Goal: Transaction & Acquisition: Obtain resource

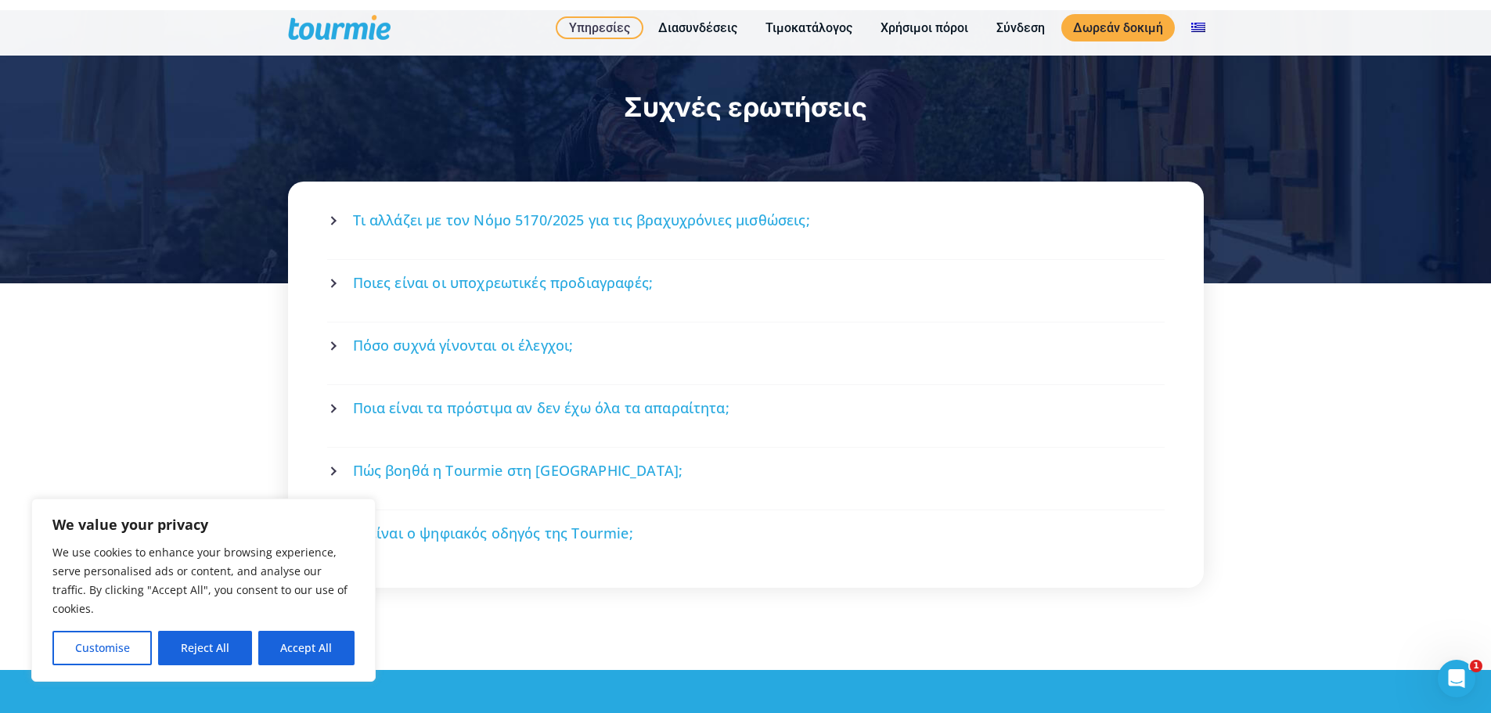
scroll to position [2115, 0]
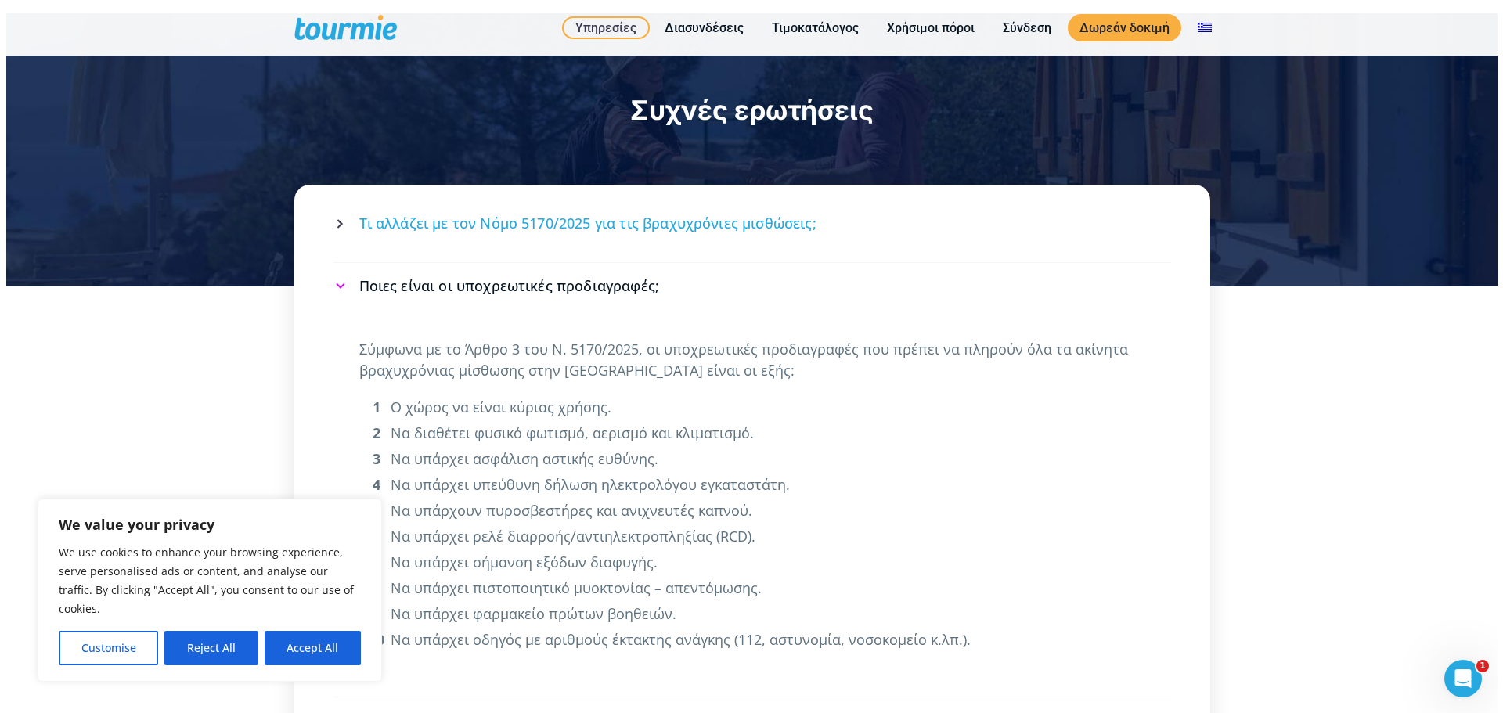
scroll to position [2108, 0]
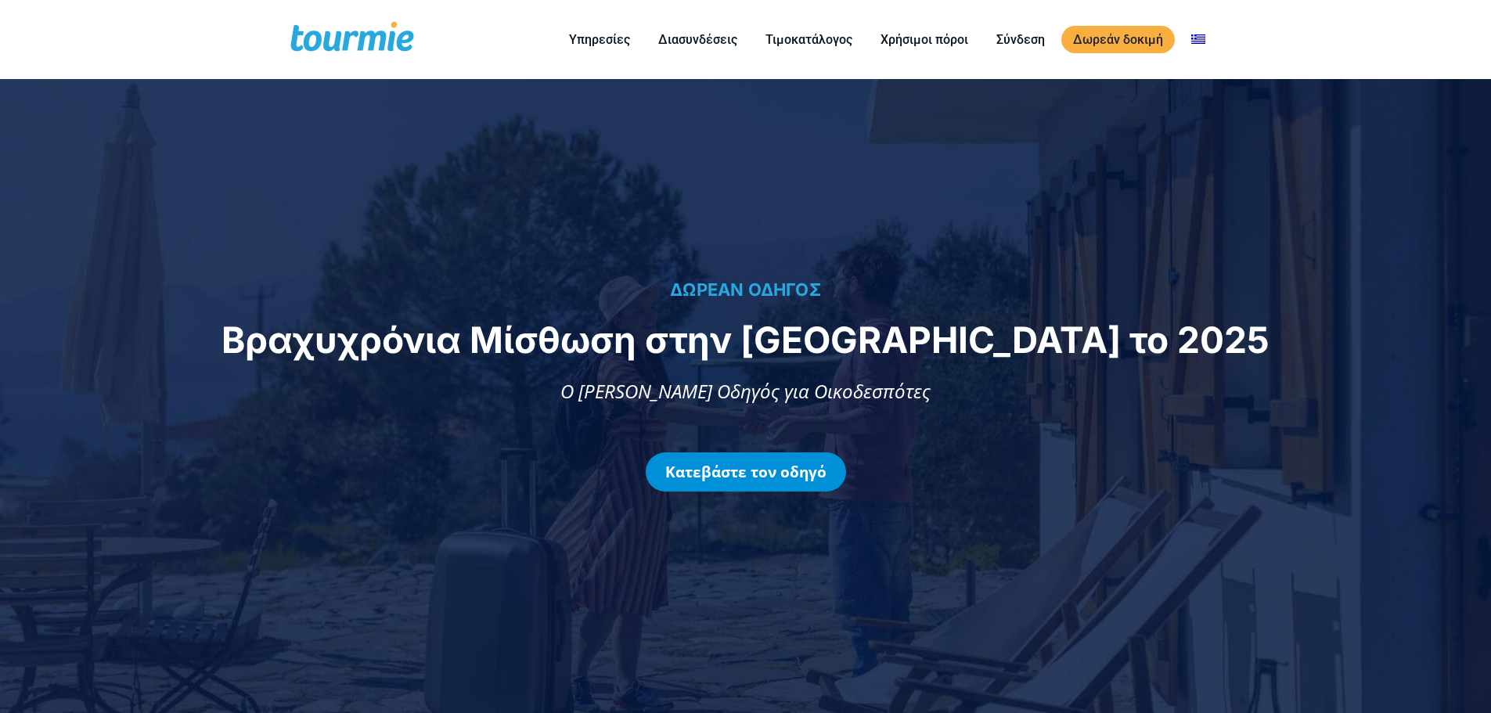
click at [776, 477] on link "Κατεβάστε τον οδηγό" at bounding box center [746, 471] width 200 height 39
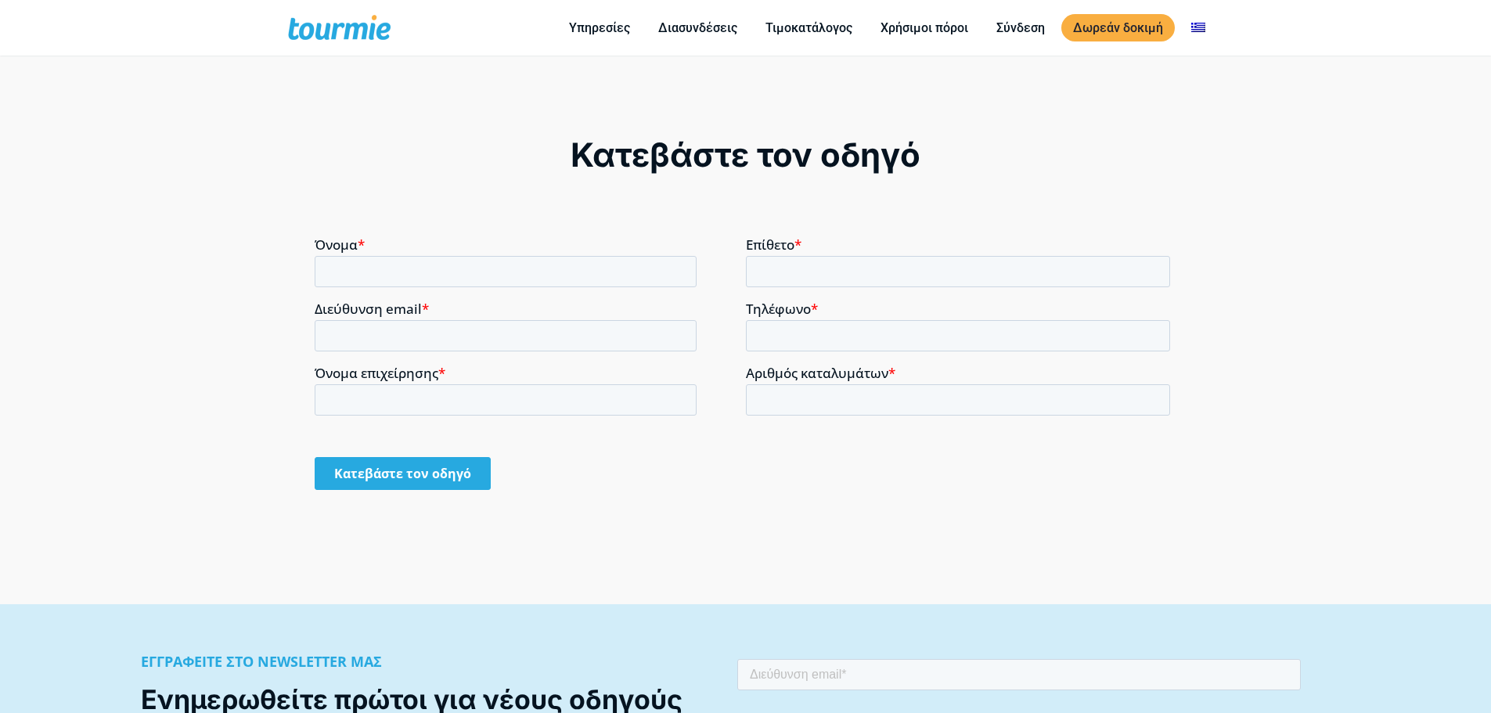
scroll to position [1285, 0]
click at [455, 265] on input "Όνομα *" at bounding box center [506, 269] width 382 height 31
type input "d"
type input "ΔΙΟΝΥΣΙΟΣ"
click at [797, 272] on input "Επίθετο *" at bounding box center [958, 269] width 425 height 31
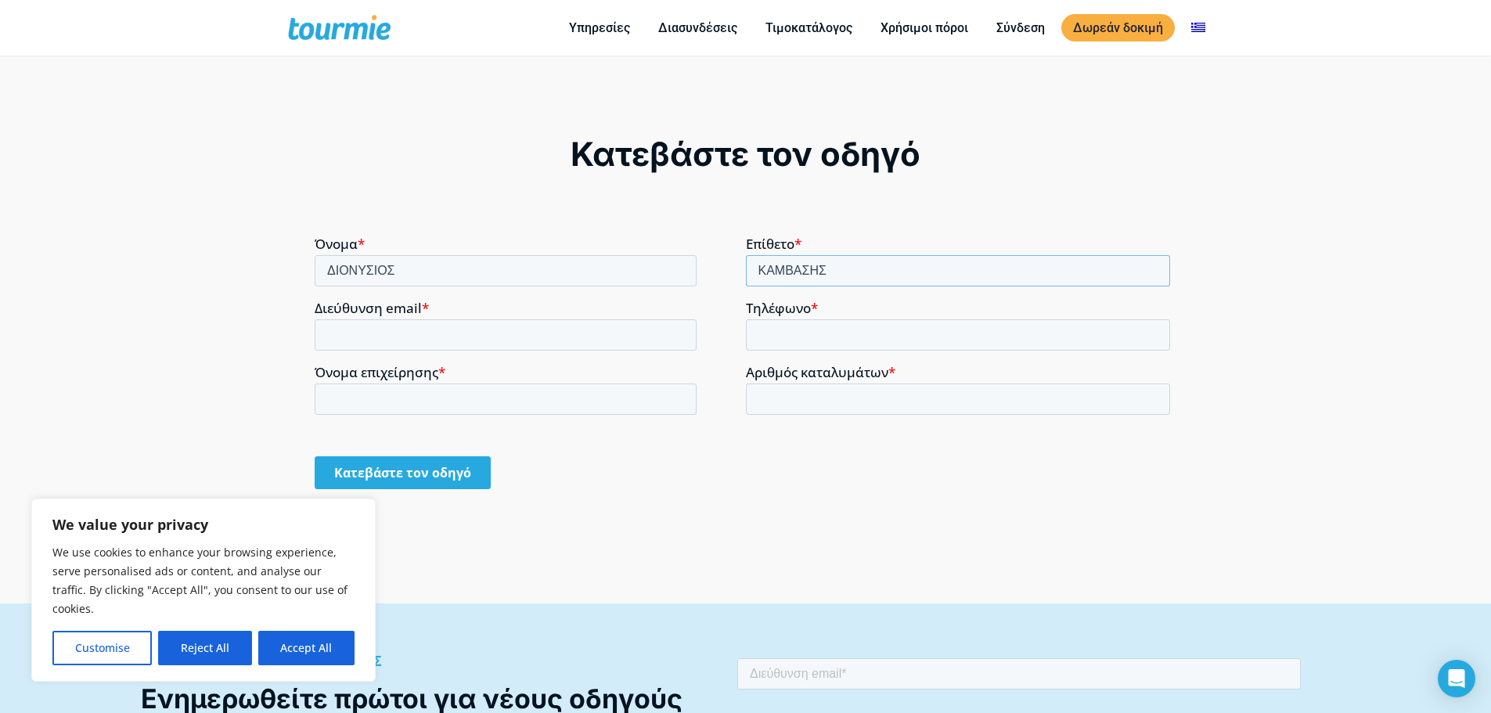
type input "ΚΑΜΒΑΣΗΣ"
click at [518, 329] on input "Διεύθυνση email *" at bounding box center [506, 334] width 382 height 31
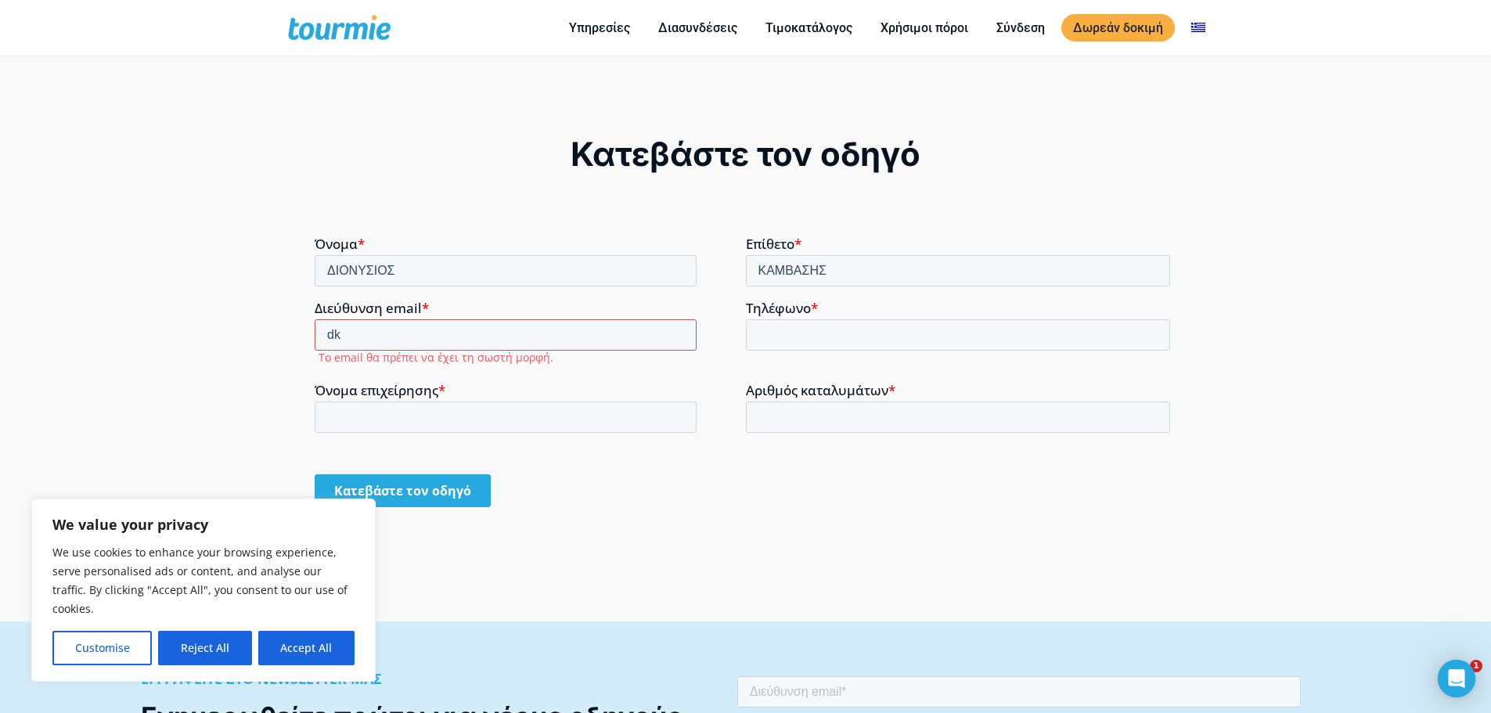
scroll to position [0, 0]
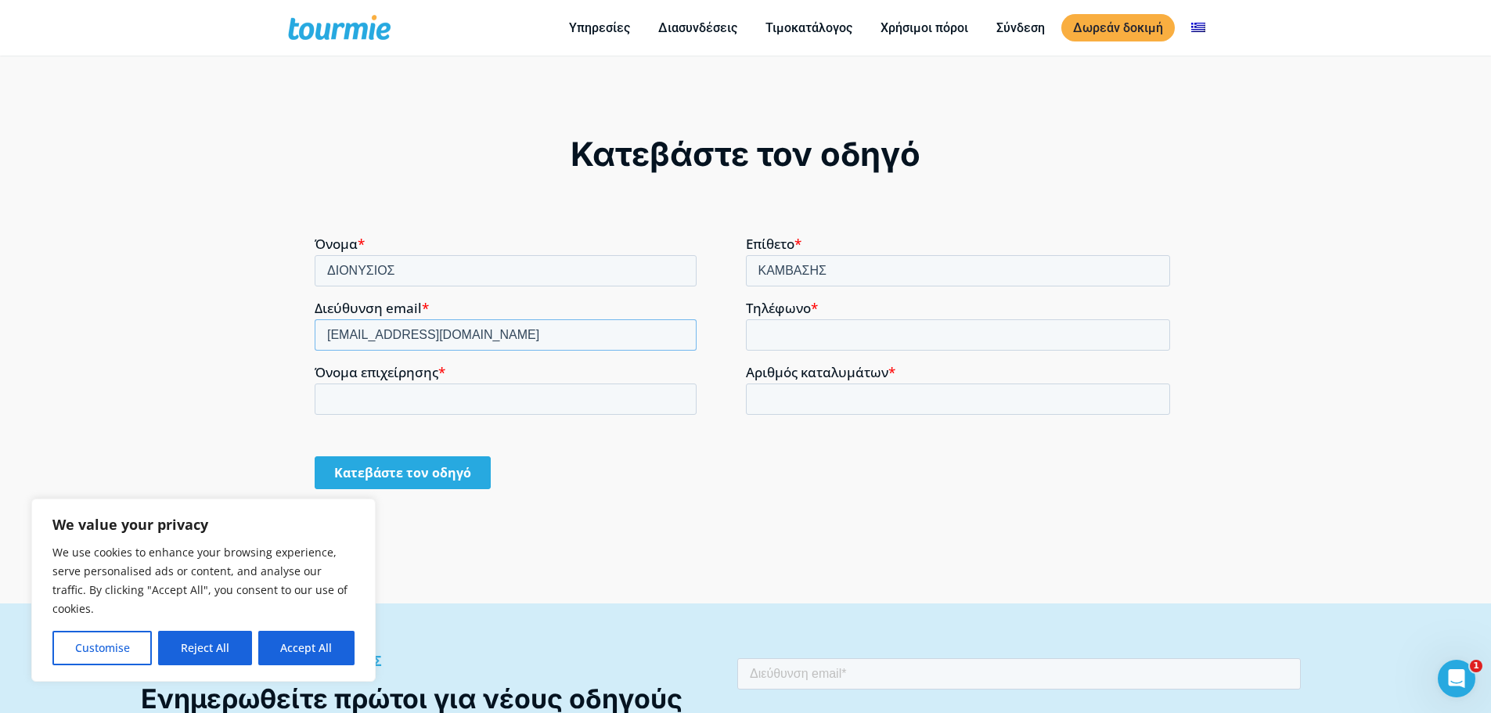
type input "dkamvassis@gmail.com"
click at [835, 333] on input "Τηλέφωνο *" at bounding box center [958, 334] width 425 height 31
type input "6944478568"
click at [387, 404] on input "Όνομα επιχείρησης *" at bounding box center [506, 398] width 382 height 31
type input "v"
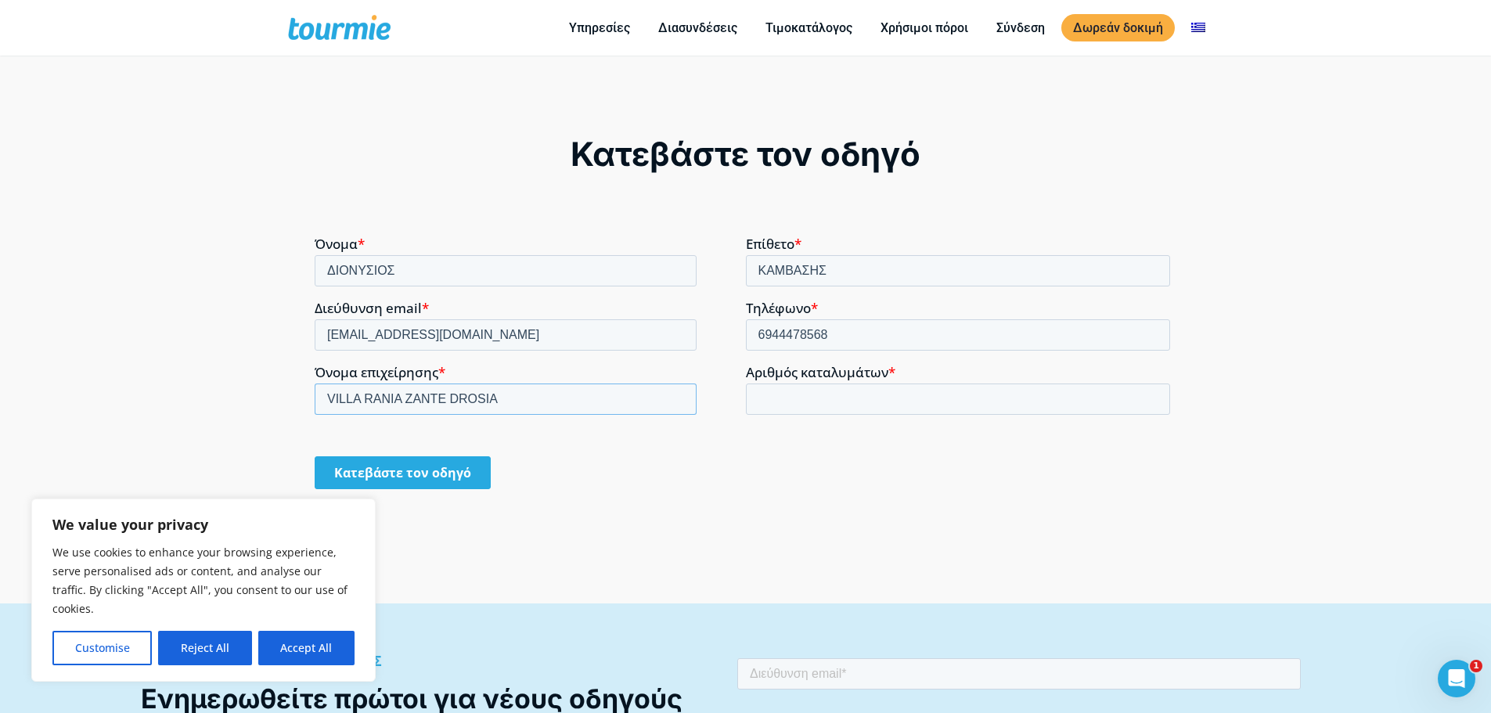
type input "VILLA RANIA ZANTE DROSIA"
click at [768, 405] on input "Αριθμός καταλυμάτων *" at bounding box center [958, 398] width 425 height 31
type input "1"
click at [402, 475] on input "Κατεβάστε τον οδηγό" at bounding box center [403, 471] width 176 height 33
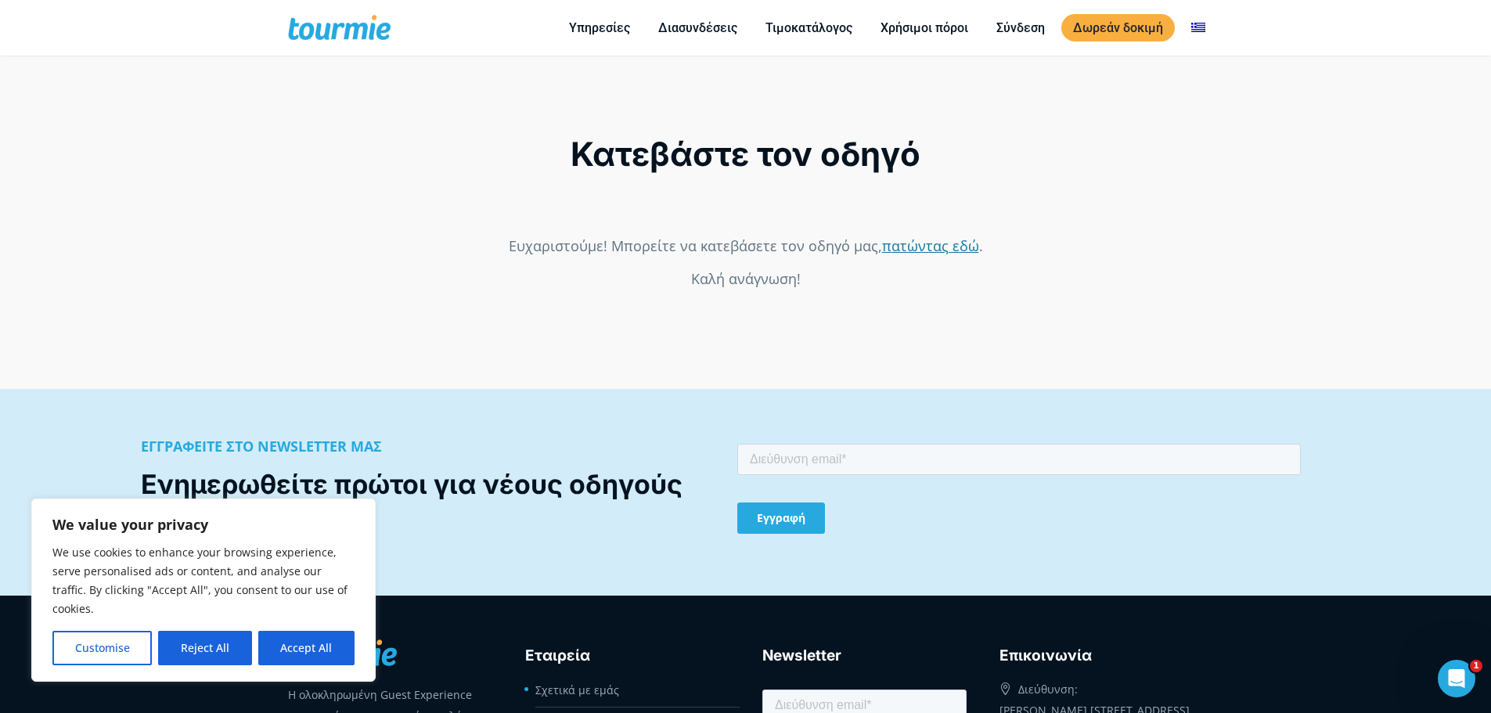
click at [931, 247] on link "πατώντας εδώ" at bounding box center [930, 245] width 97 height 19
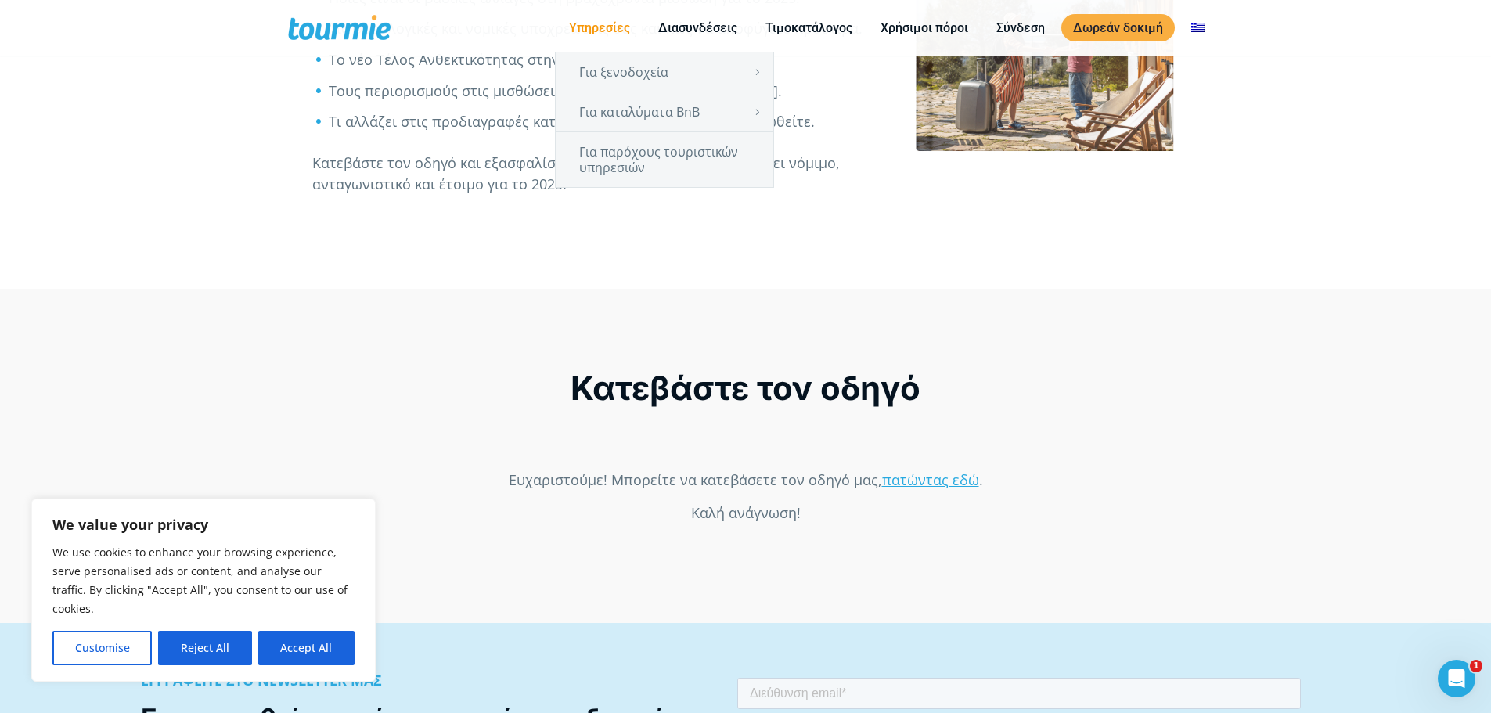
scroll to position [1050, 0]
